Goal: Information Seeking & Learning: Learn about a topic

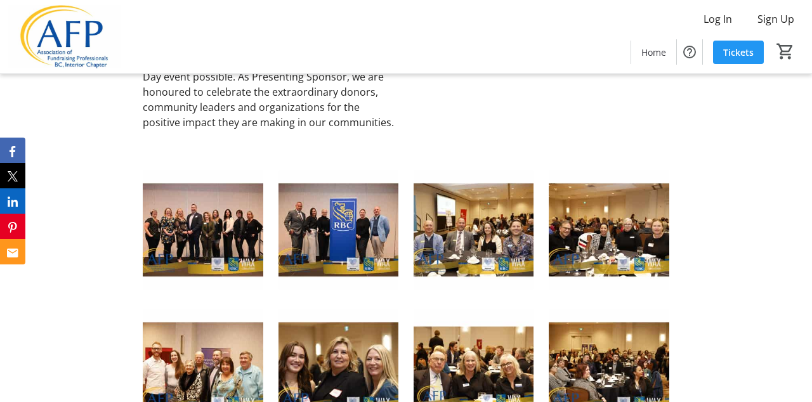
scroll to position [1599, 0]
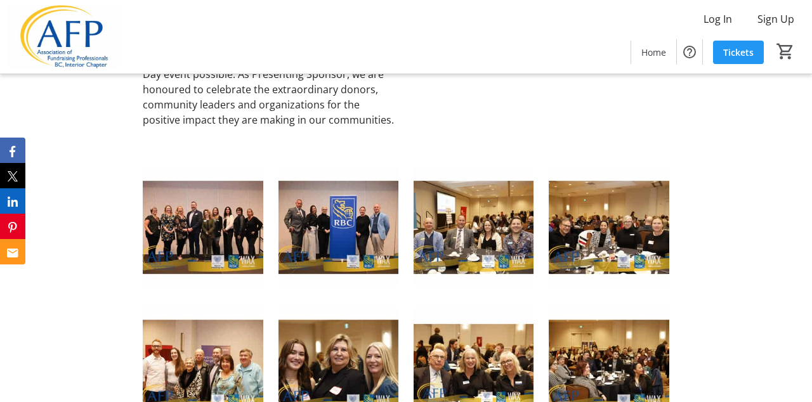
click at [186, 205] on img at bounding box center [203, 227] width 120 height 120
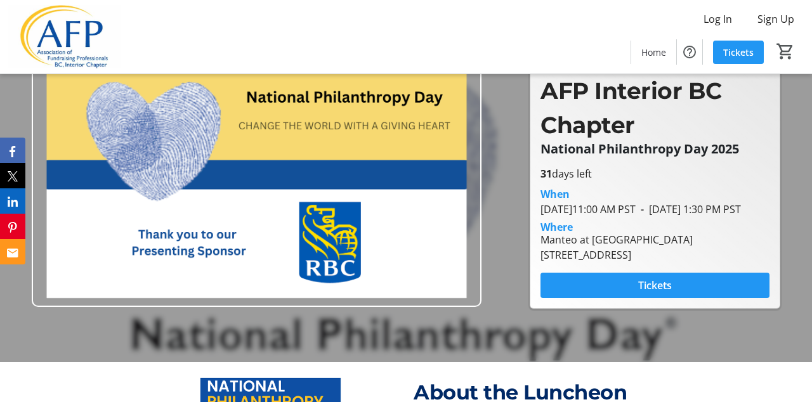
scroll to position [0, 0]
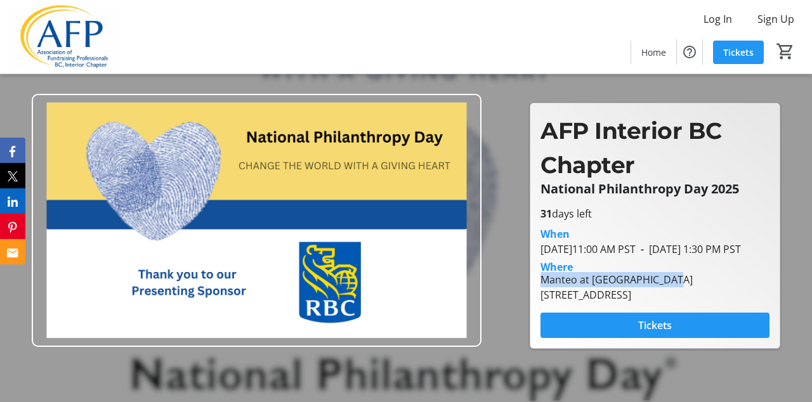
drag, startPoint x: 540, startPoint y: 289, endPoint x: 669, endPoint y: 288, distance: 129.4
click at [669, 287] on div "Manteo at [GEOGRAPHIC_DATA]" at bounding box center [616, 279] width 152 height 15
copy div "Manteo at [GEOGRAPHIC_DATA]"
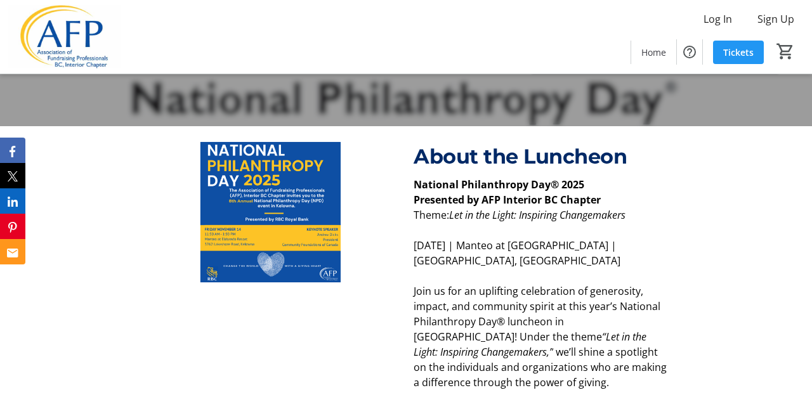
scroll to position [277, 0]
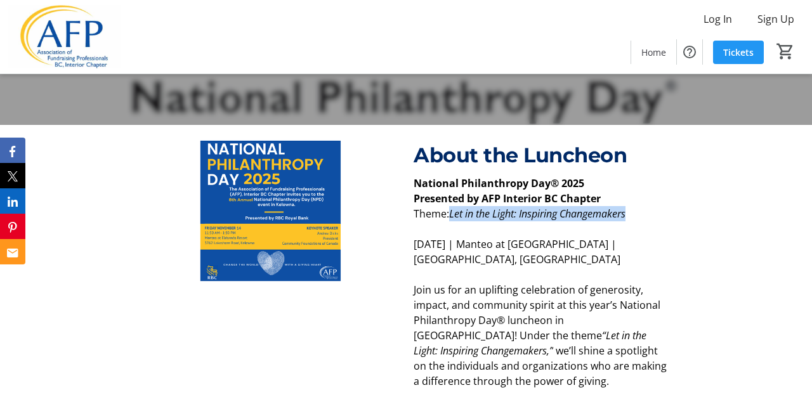
drag, startPoint x: 452, startPoint y: 214, endPoint x: 635, endPoint y: 217, distance: 183.3
click at [635, 217] on p "Theme: Let in the Light: Inspiring Changemakers" at bounding box center [542, 213] width 256 height 15
copy em "Let in the Light: Inspiring Changemakers"
click at [629, 231] on p at bounding box center [542, 228] width 256 height 15
drag, startPoint x: 450, startPoint y: 214, endPoint x: 682, endPoint y: 214, distance: 232.1
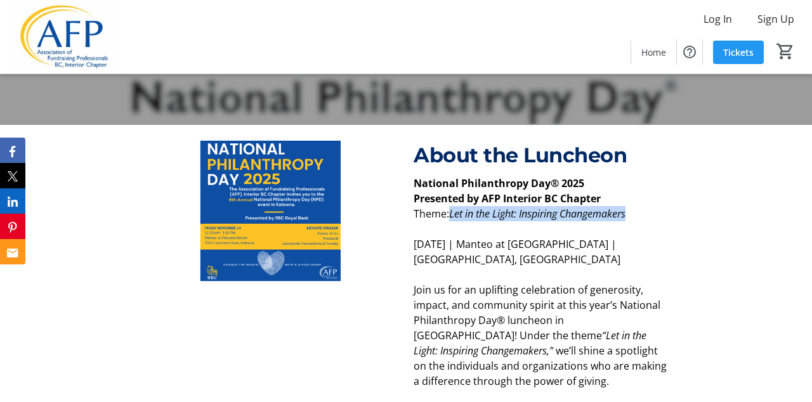
copy p "Let in the Light: Inspiring Changemakers"
